Goal: Information Seeking & Learning: Learn about a topic

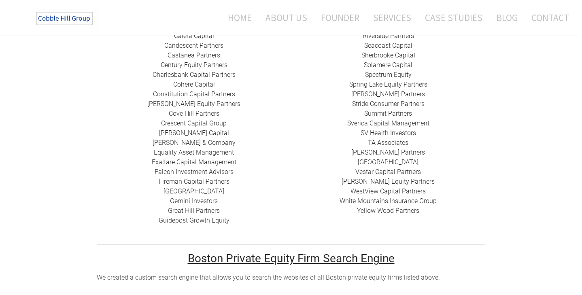
scroll to position [353, 0]
click at [385, 138] on link "​ TA Associates" at bounding box center [388, 142] width 40 height 8
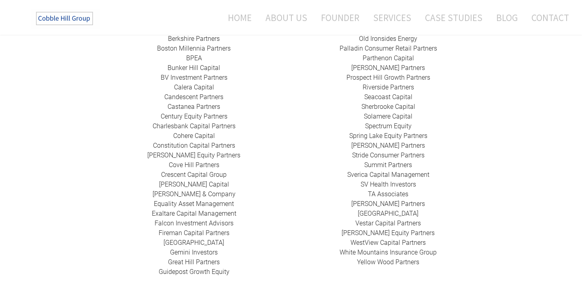
scroll to position [297, 0]
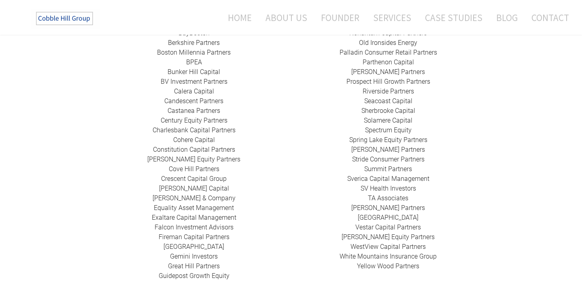
click at [209, 223] on link "​Falcon Investment Advisors" at bounding box center [194, 227] width 79 height 8
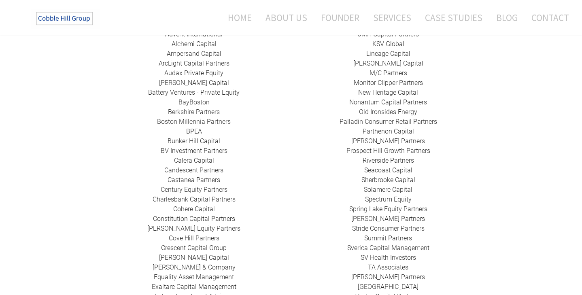
scroll to position [225, 0]
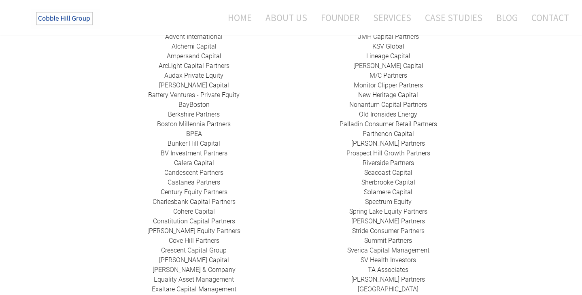
click at [204, 140] on link "​Bunker Hill Capital" at bounding box center [194, 144] width 53 height 8
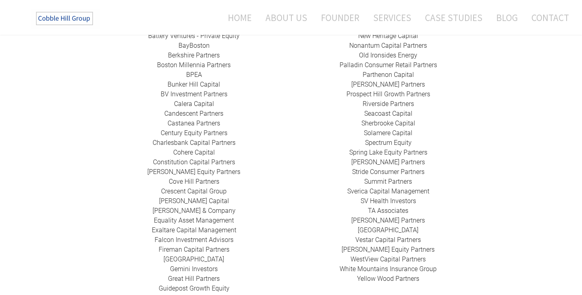
scroll to position [289, 0]
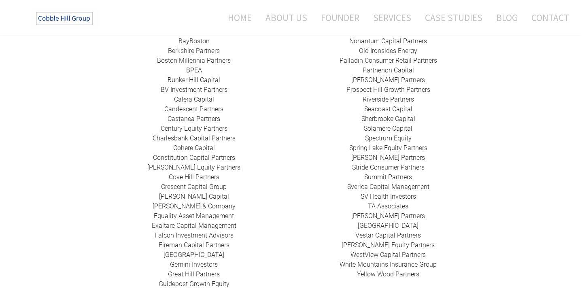
click at [220, 280] on link "Guidepost Growth Equity" at bounding box center [194, 284] width 71 height 8
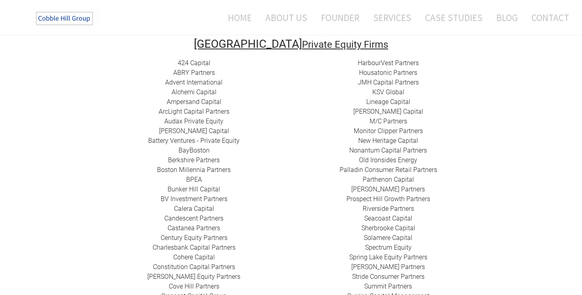
scroll to position [181, 0]
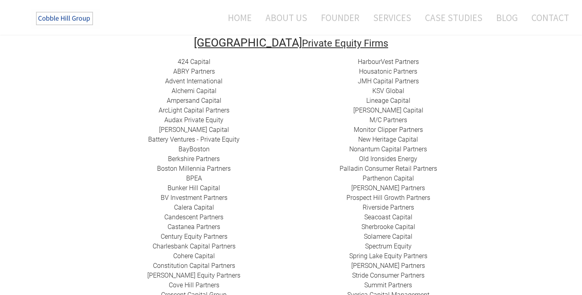
click at [389, 213] on link "Seacoast Capital" at bounding box center [388, 217] width 48 height 8
click at [206, 155] on link "Berkshire Partners" at bounding box center [194, 159] width 52 height 8
click at [213, 136] on link "Battery Ventures - Private Equity" at bounding box center [194, 140] width 92 height 8
click at [198, 145] on link "BayBoston" at bounding box center [194, 149] width 31 height 8
click at [385, 175] on link "​ Parthenon Capital" at bounding box center [388, 179] width 51 height 8
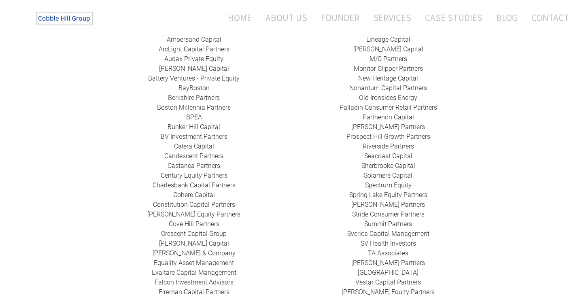
scroll to position [157, 0]
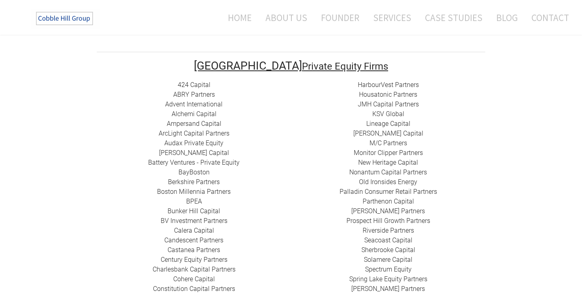
click at [379, 81] on link "HarbourVest Partners" at bounding box center [388, 85] width 61 height 8
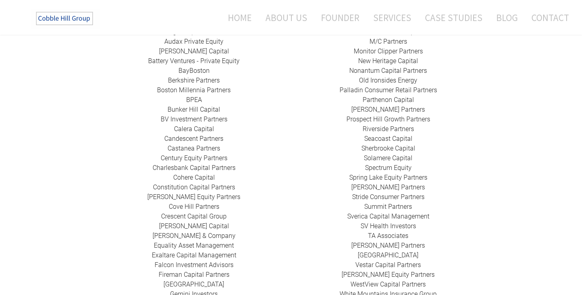
scroll to position [260, 0]
click at [204, 192] on link "​[PERSON_NAME] Equity Partners" at bounding box center [193, 196] width 93 height 8
click at [390, 163] on link "Spectrum Equity" at bounding box center [388, 167] width 47 height 8
